Goal: Transaction & Acquisition: Obtain resource

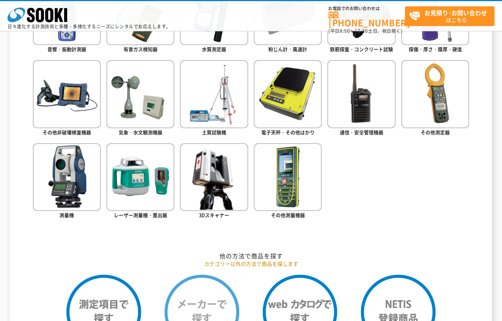
scroll to position [298, 0]
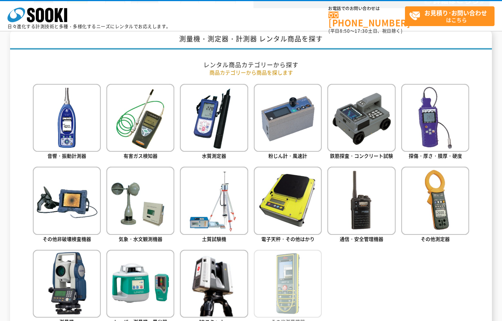
click at [277, 295] on img at bounding box center [288, 284] width 68 height 68
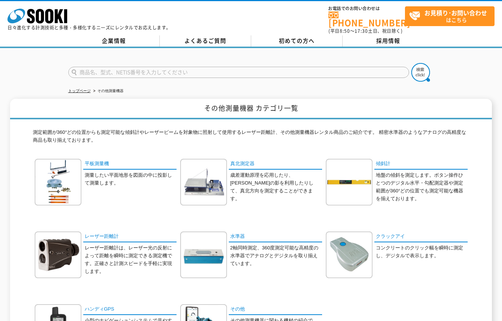
click at [118, 67] on input "text" at bounding box center [238, 72] width 341 height 11
type input "温度計"
click at [426, 64] on img at bounding box center [420, 72] width 19 height 19
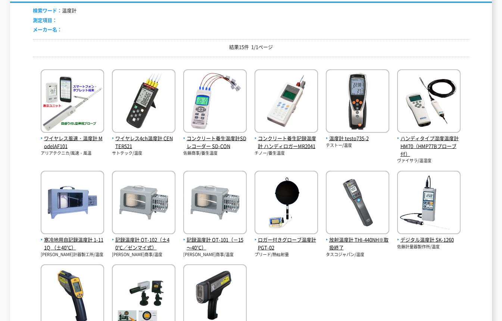
scroll to position [199, 0]
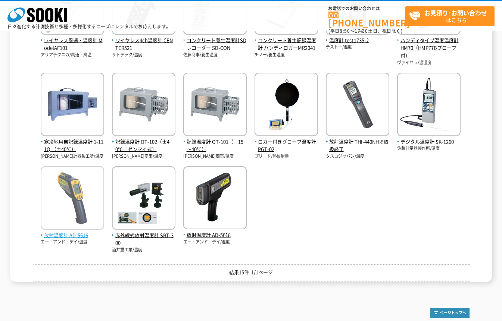
click at [54, 196] on img at bounding box center [72, 198] width 63 height 65
click at [98, 189] on img at bounding box center [72, 198] width 63 height 65
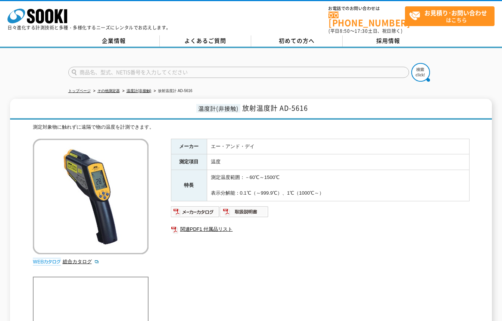
click at [345, 251] on div "メーカー エー・アンド・デイ 測定項目 温度 特長 測定温度範囲：－60℃～1500℃ 表示分解能：0.1℃（～999.9℃）、1℃（1000℃～） 関連PD…" at bounding box center [320, 219] width 298 height 160
